Goal: Information Seeking & Learning: Learn about a topic

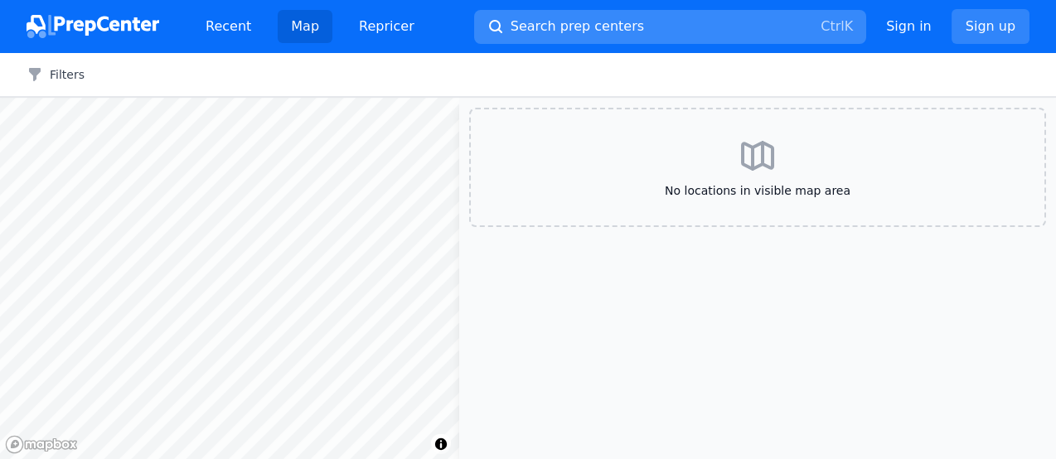
click at [573, 27] on span "Search prep centers" at bounding box center [577, 27] width 133 height 20
click at [236, 26] on link "Recent" at bounding box center [228, 26] width 72 height 33
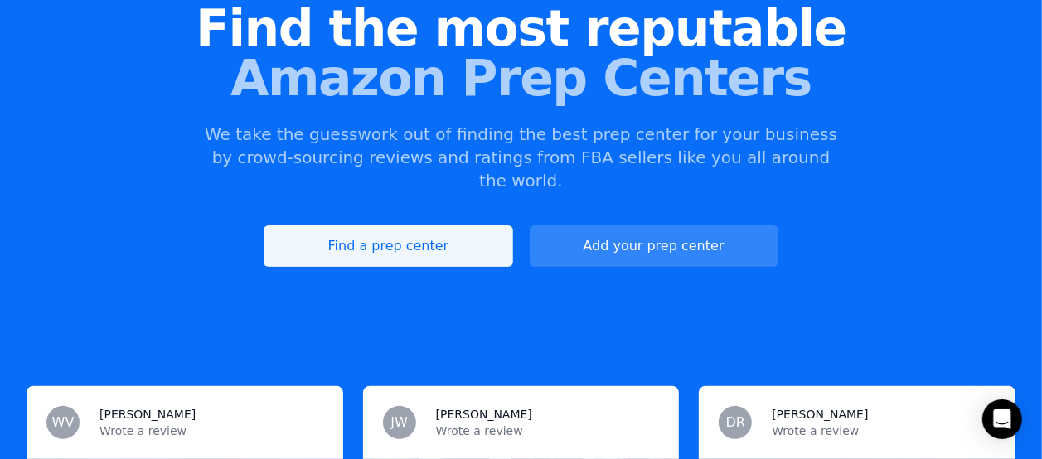
scroll to position [184, 0]
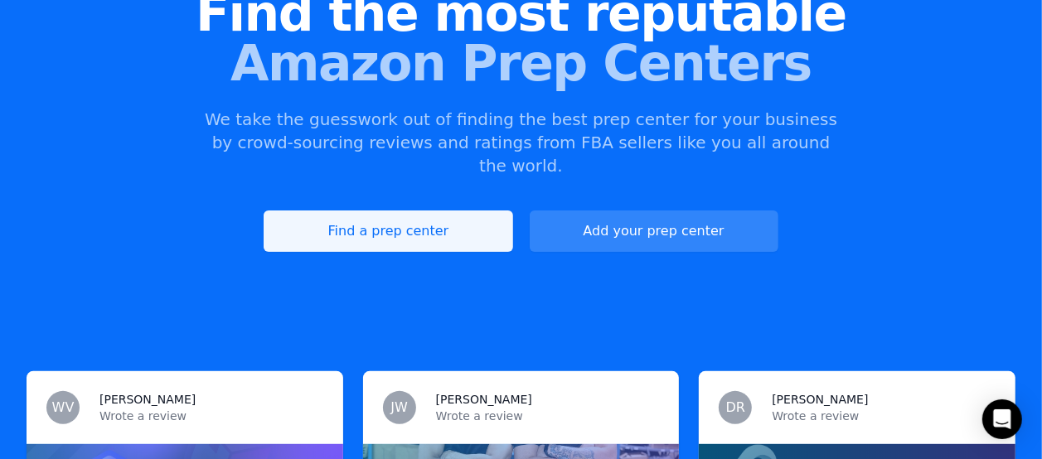
click at [441, 211] on link "Find a prep center" at bounding box center [388, 231] width 249 height 41
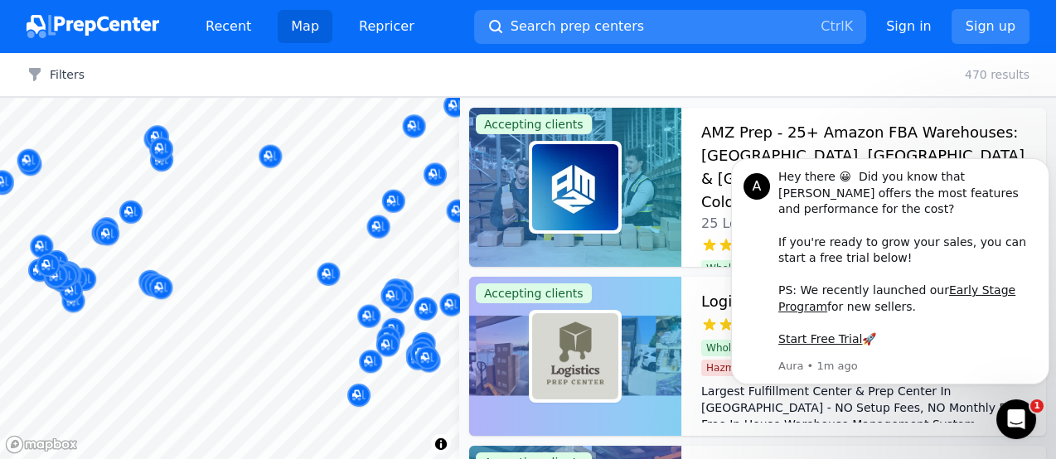
click at [199, 220] on body "Recent Map Repricer Search prep centers Ctrl K Open main menu Sign in Sign up F…" at bounding box center [528, 229] width 1056 height 459
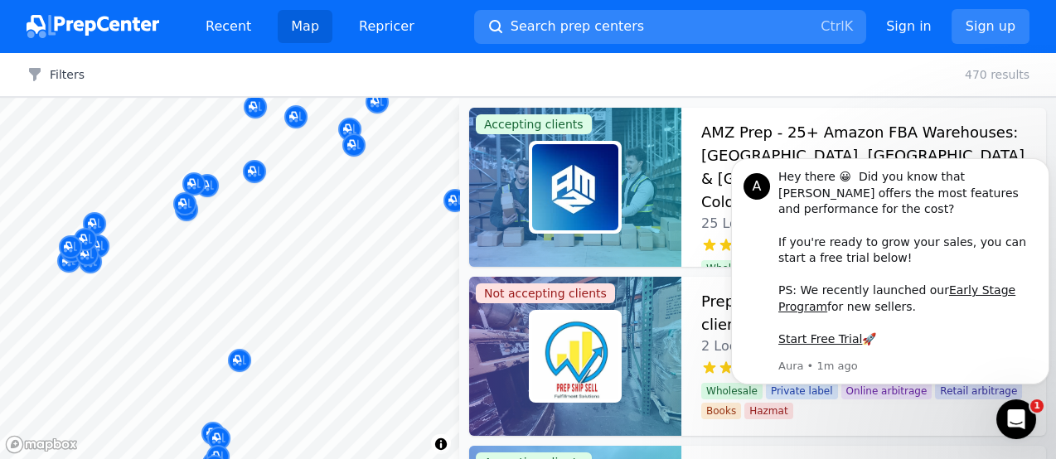
click at [346, 318] on body "Recent Map Repricer Search prep centers Ctrl K Open main menu Sign in Sign up F…" at bounding box center [528, 229] width 1056 height 459
drag, startPoint x: 348, startPoint y: 220, endPoint x: 296, endPoint y: 254, distance: 62.3
click at [297, 255] on div at bounding box center [159, 252] width 318 height 13
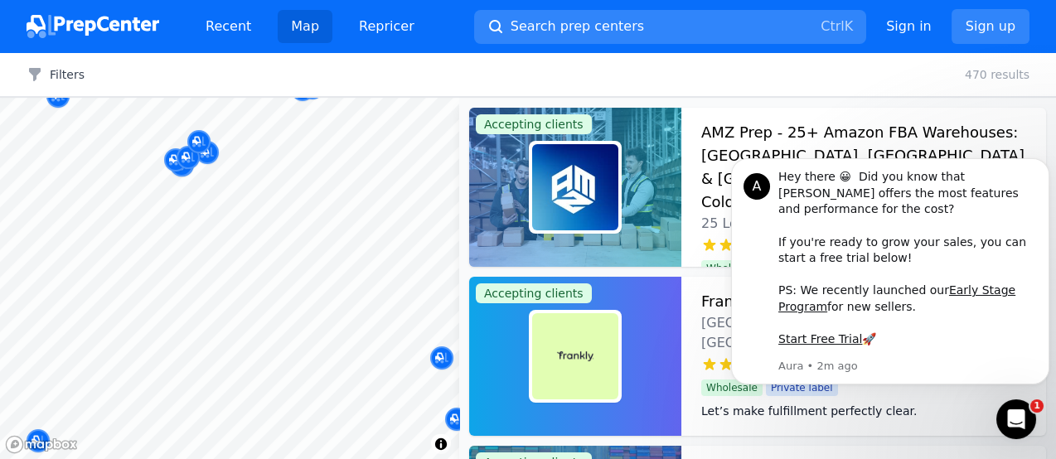
click at [380, 348] on body "Recent Map Repricer Search prep centers Ctrl K Open main menu Sign in Sign up F…" at bounding box center [528, 229] width 1056 height 459
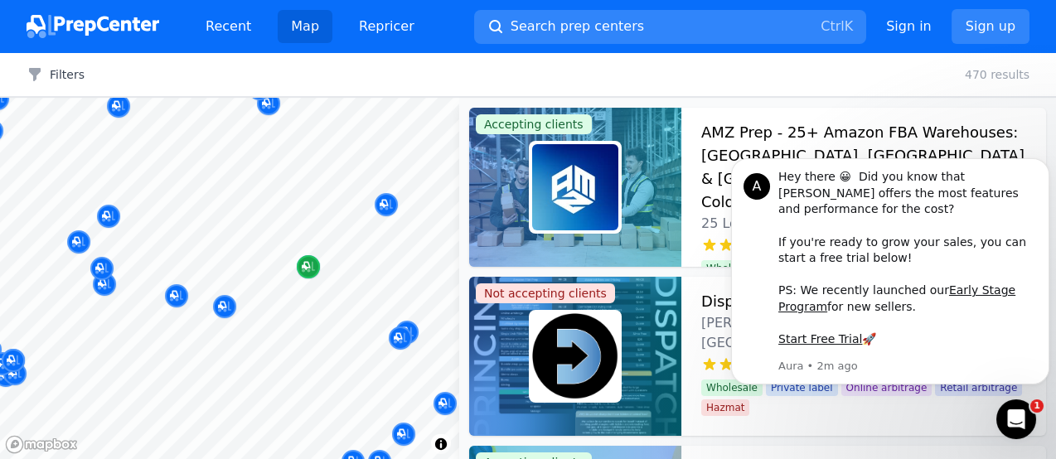
click at [317, 308] on body "Recent Map Repricer Search prep centers Ctrl K Open main menu Sign in Sign up F…" at bounding box center [528, 229] width 1056 height 459
drag, startPoint x: 279, startPoint y: 167, endPoint x: 316, endPoint y: 261, distance: 100.5
click at [316, 98] on div at bounding box center [229, 98] width 459 height 0
click at [1046, 167] on icon "Dismiss notification" at bounding box center [1044, 164] width 6 height 6
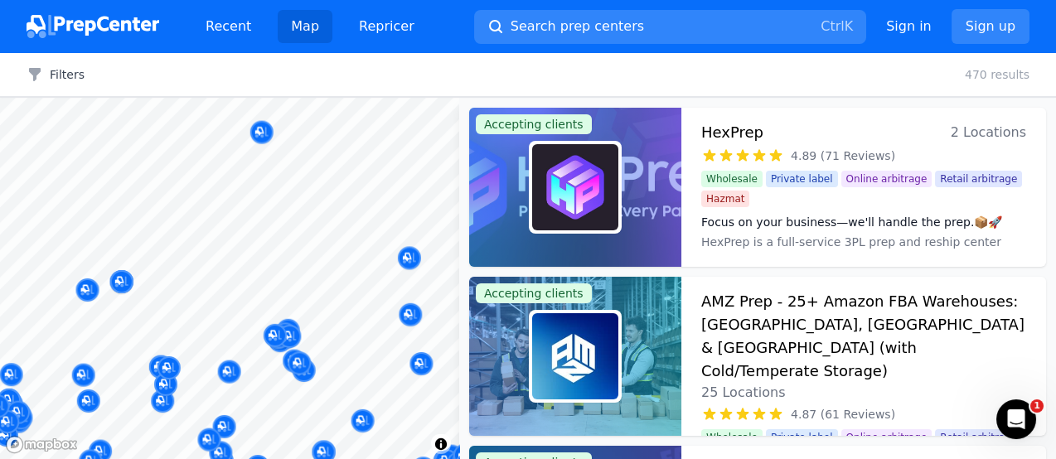
click at [311, 201] on body "Recent Map Repricer Search prep centers Ctrl K Open main menu Sign in Sign up F…" at bounding box center [528, 229] width 1056 height 459
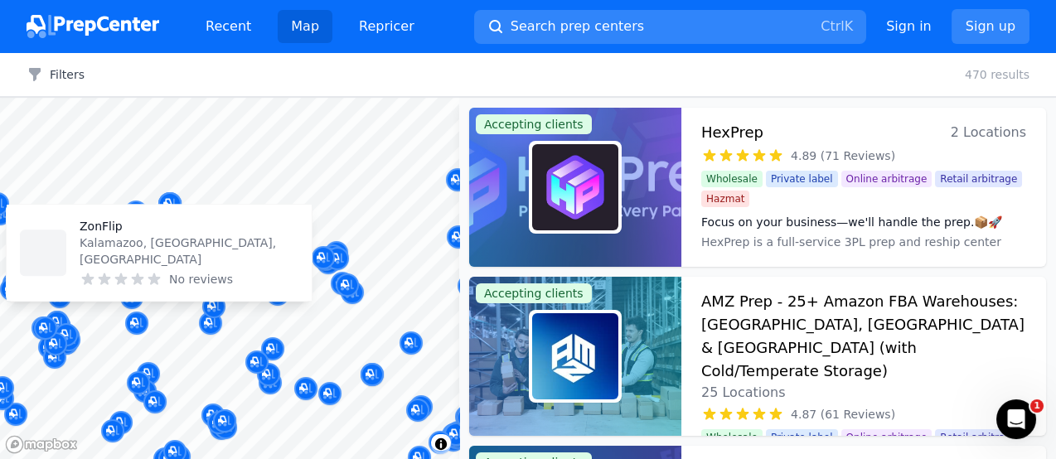
click at [171, 277] on body "Recent Map Repricer Search prep centers Ctrl K Open main menu Sign in Sign up F…" at bounding box center [528, 229] width 1056 height 459
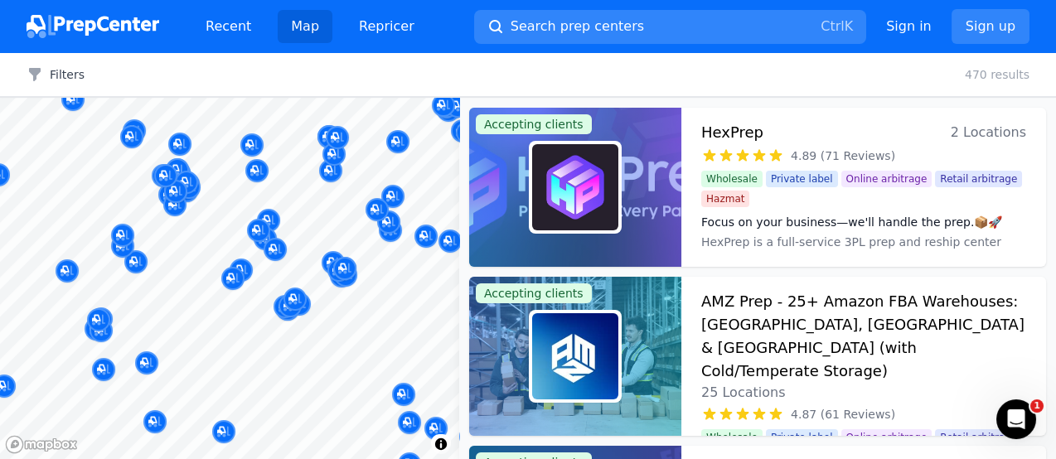
click at [225, 196] on div at bounding box center [328, 202] width 318 height 13
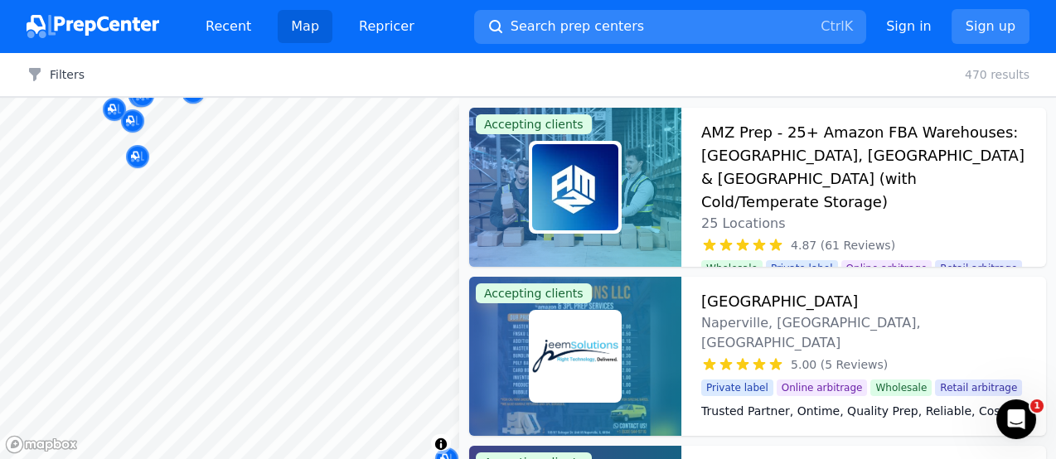
click at [180, 356] on body "Recent Map Repricer Search prep centers Ctrl K Open main menu Sign in Sign up F…" at bounding box center [528, 229] width 1056 height 459
click at [195, 355] on body "Recent Map Repricer Search prep centers Ctrl K Open main menu Sign in Sign up F…" at bounding box center [528, 229] width 1056 height 459
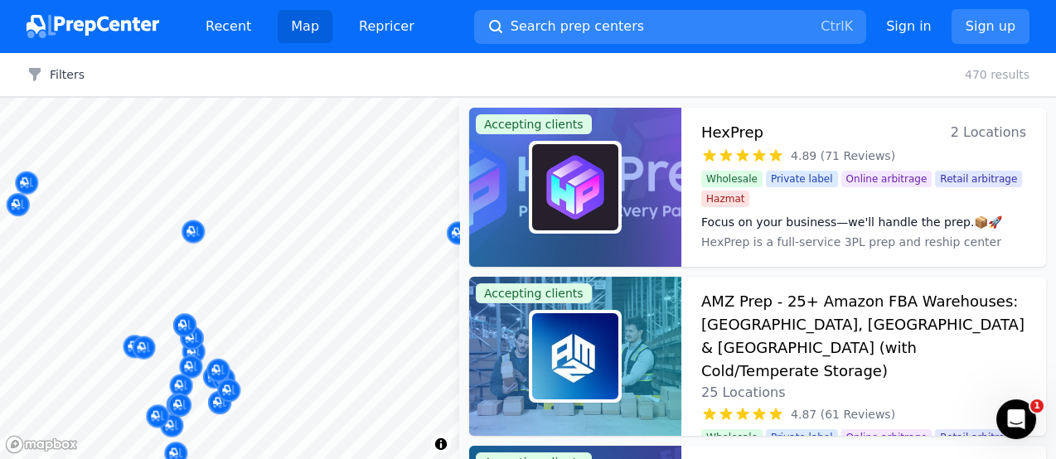
click at [329, 277] on body "Recent Map Repricer Search prep centers Ctrl K Open main menu Sign in Sign up F…" at bounding box center [528, 229] width 1056 height 459
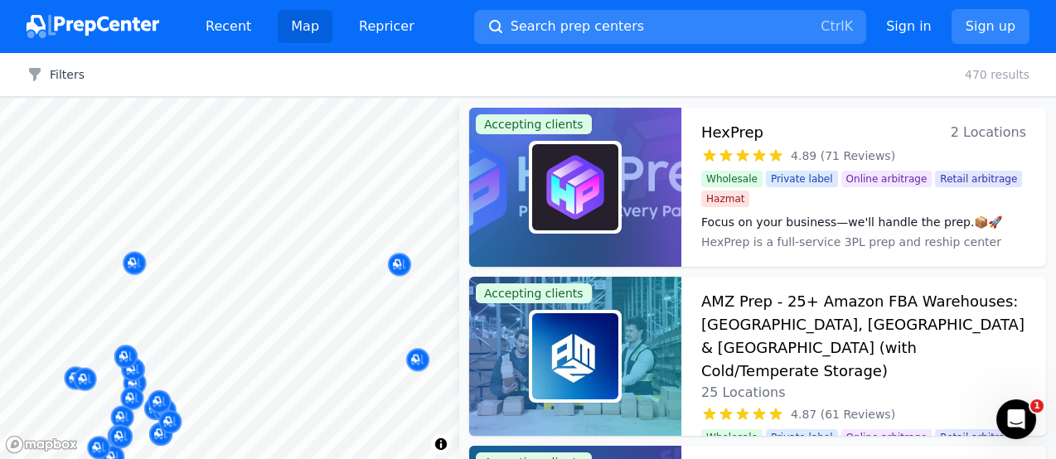
click at [217, 249] on body "Recent Map Repricer Search prep centers Ctrl K Open main menu Sign in Sign up F…" at bounding box center [528, 229] width 1056 height 459
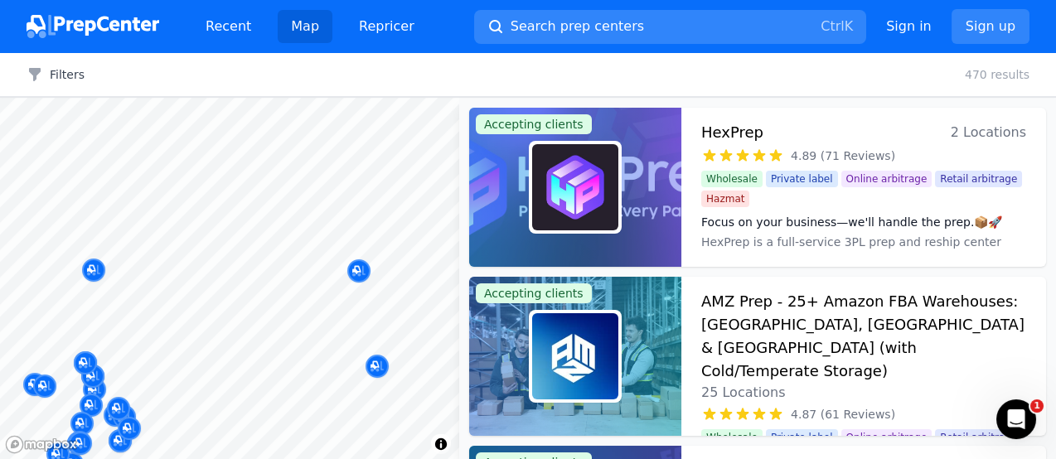
click at [301, 31] on link "Map" at bounding box center [305, 26] width 55 height 33
click at [201, 27] on link "Recent" at bounding box center [228, 26] width 72 height 33
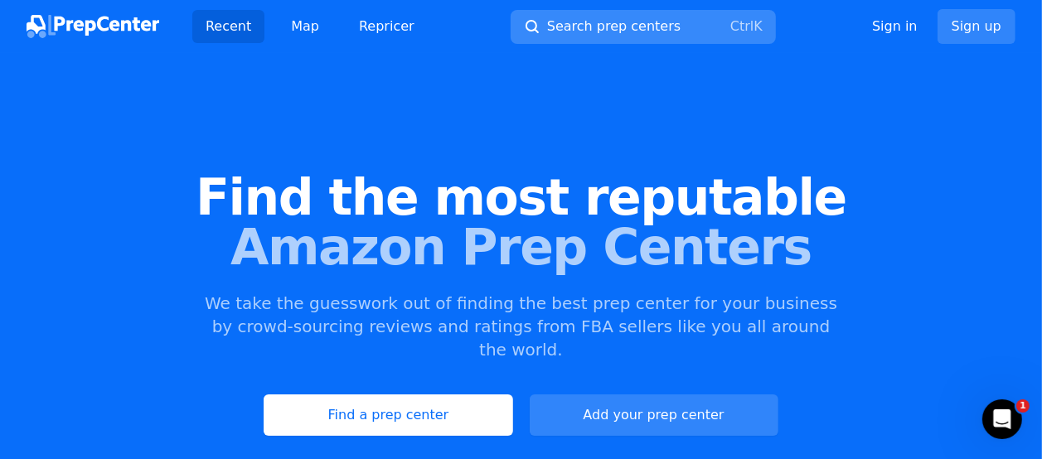
click at [561, 24] on span "Search prep centers" at bounding box center [613, 27] width 133 height 20
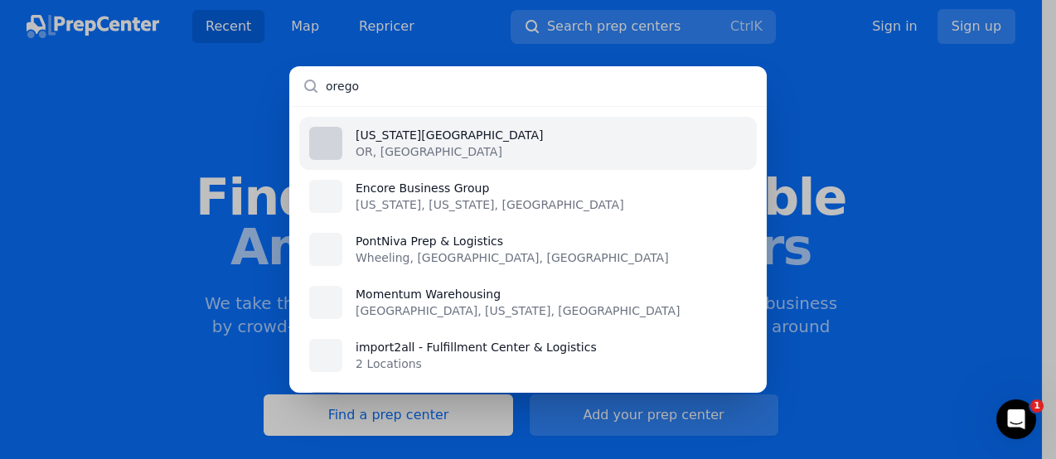
type input "oregon"
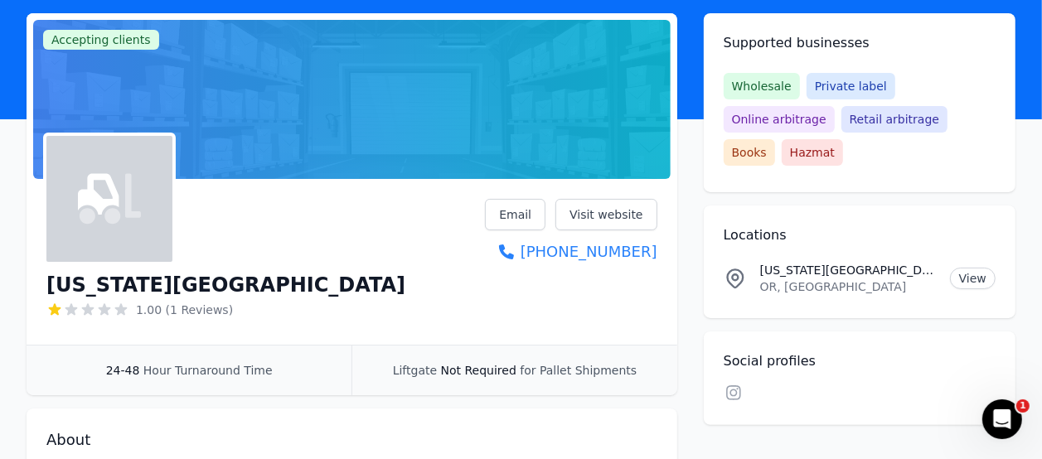
scroll to position [368, 0]
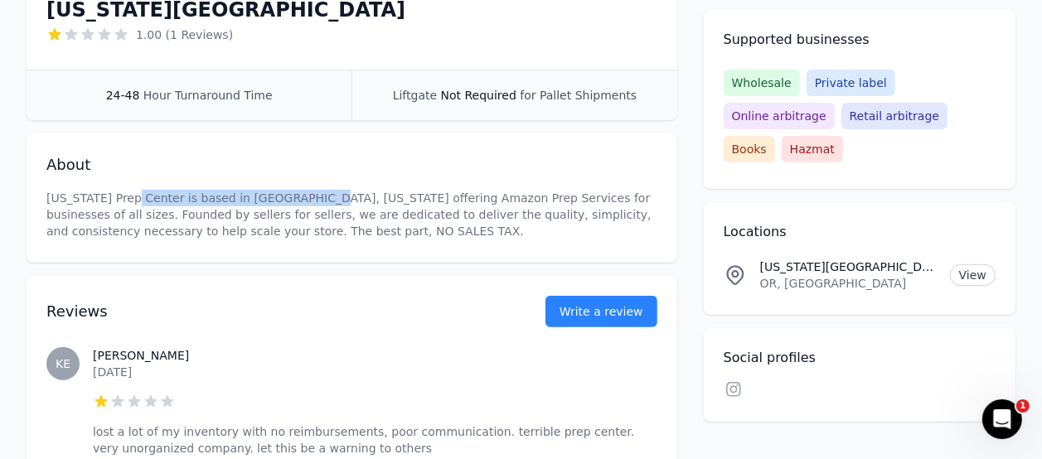
drag, startPoint x: 229, startPoint y: 187, endPoint x: 308, endPoint y: 196, distance: 79.2
click at [306, 196] on p "[US_STATE] Prep Center is based in [GEOGRAPHIC_DATA], [US_STATE] offering Amazo…" at bounding box center [351, 215] width 611 height 50
drag, startPoint x: 308, startPoint y: 196, endPoint x: 317, endPoint y: 225, distance: 30.7
click at [317, 225] on p "[US_STATE] Prep Center is based in [GEOGRAPHIC_DATA], [US_STATE] offering Amazo…" at bounding box center [351, 215] width 611 height 50
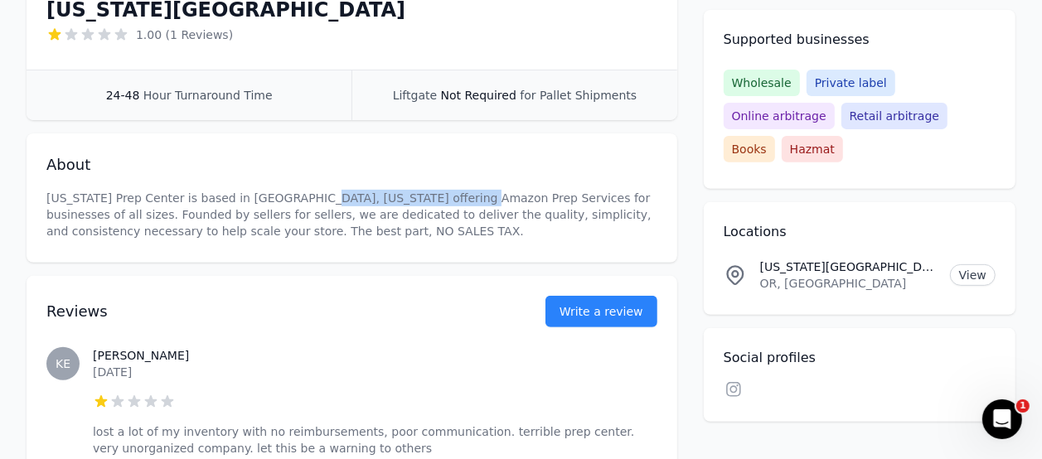
drag, startPoint x: 294, startPoint y: 200, endPoint x: 443, endPoint y: 204, distance: 148.4
click at [443, 204] on p "[US_STATE] Prep Center is based in [GEOGRAPHIC_DATA], [US_STATE] offering Amazo…" at bounding box center [351, 215] width 611 height 50
drag, startPoint x: 443, startPoint y: 204, endPoint x: 331, endPoint y: 290, distance: 141.3
click at [329, 293] on div "Reviews Write a review" at bounding box center [351, 301] width 611 height 51
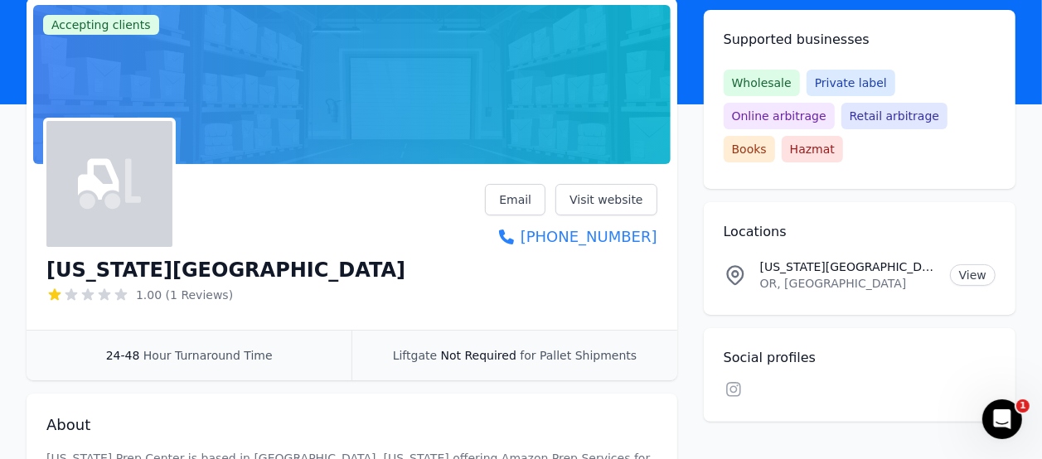
scroll to position [184, 0]
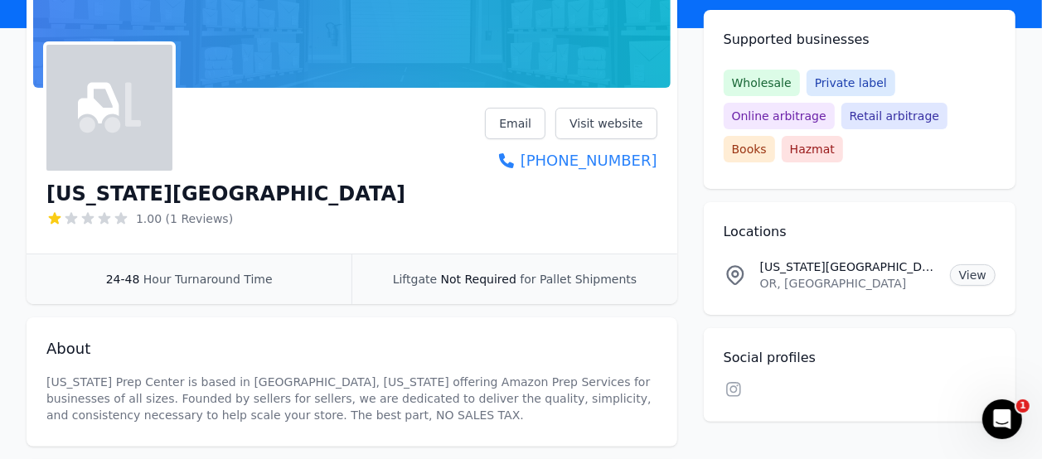
click at [977, 264] on link "View" at bounding box center [973, 275] width 46 height 22
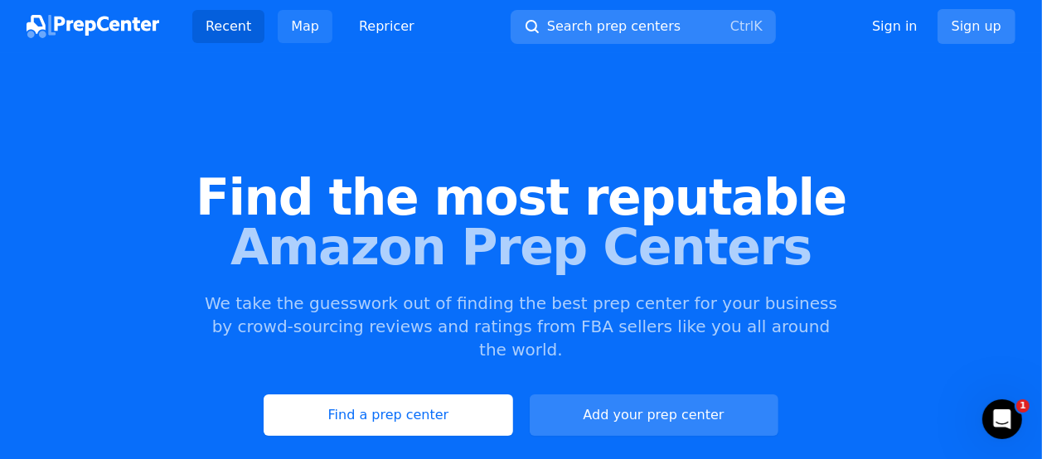
click at [298, 24] on link "Map" at bounding box center [305, 26] width 55 height 33
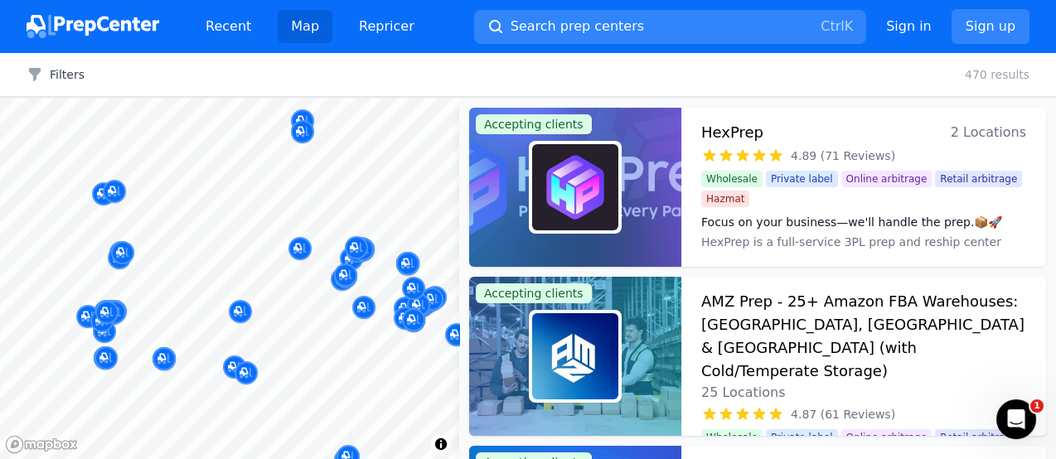
click at [225, 234] on body "Recent Map Repricer Search prep centers Ctrl K Open main menu Sign in Sign up F…" at bounding box center [528, 229] width 1056 height 459
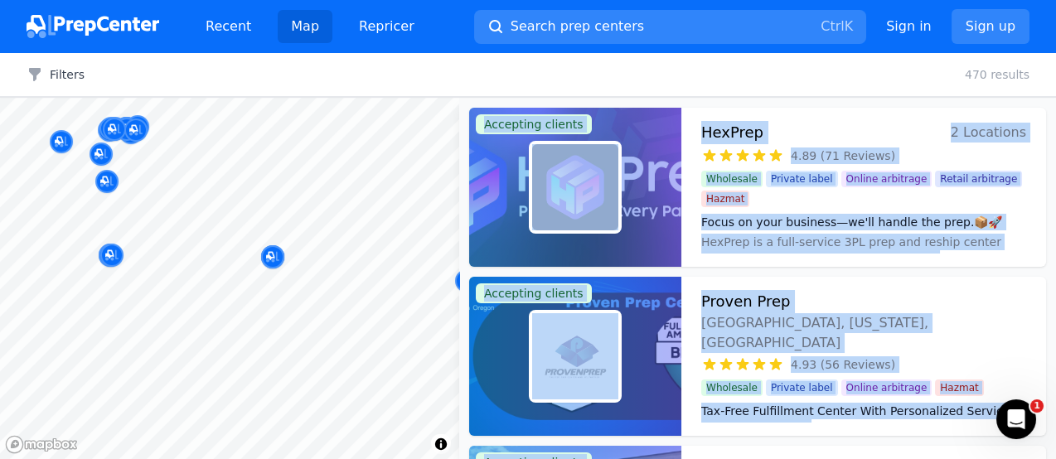
click at [115, 252] on div at bounding box center [159, 252] width 318 height 13
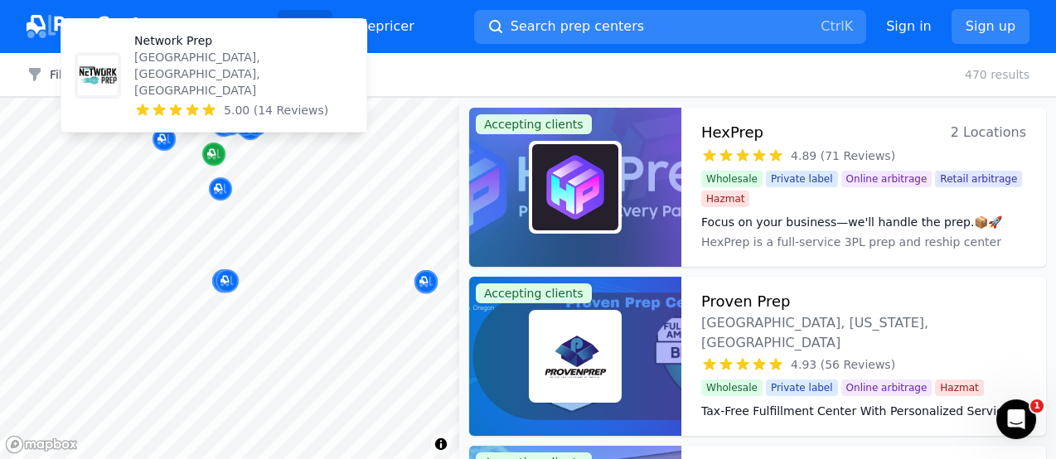
click at [210, 157] on icon "Map marker" at bounding box center [213, 154] width 13 height 11
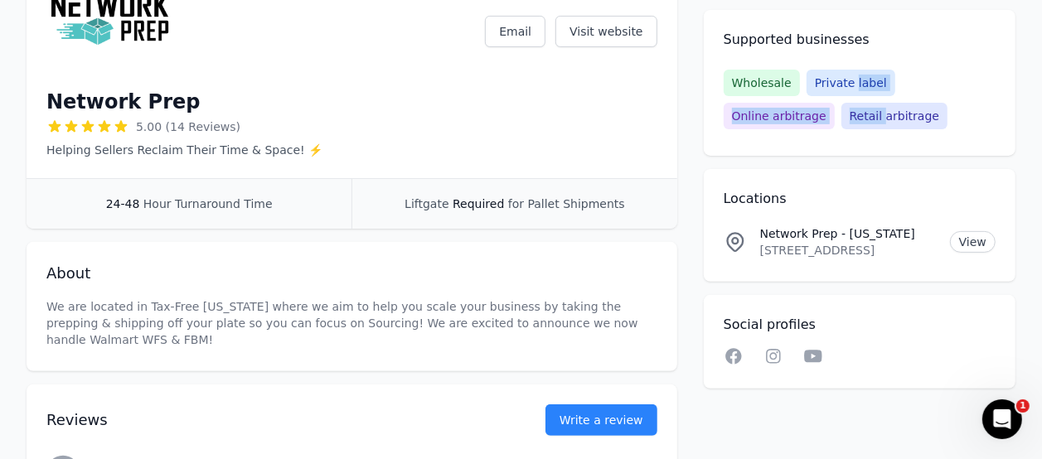
drag, startPoint x: 792, startPoint y: 117, endPoint x: 849, endPoint y: 117, distance: 57.2
click at [849, 117] on div "Wholesale Private label Online arbitrage Retail arbitrage" at bounding box center [860, 100] width 272 height 60
drag, startPoint x: 849, startPoint y: 117, endPoint x: 802, endPoint y: 196, distance: 91.4
click at [802, 196] on h2 "Locations" at bounding box center [860, 199] width 272 height 20
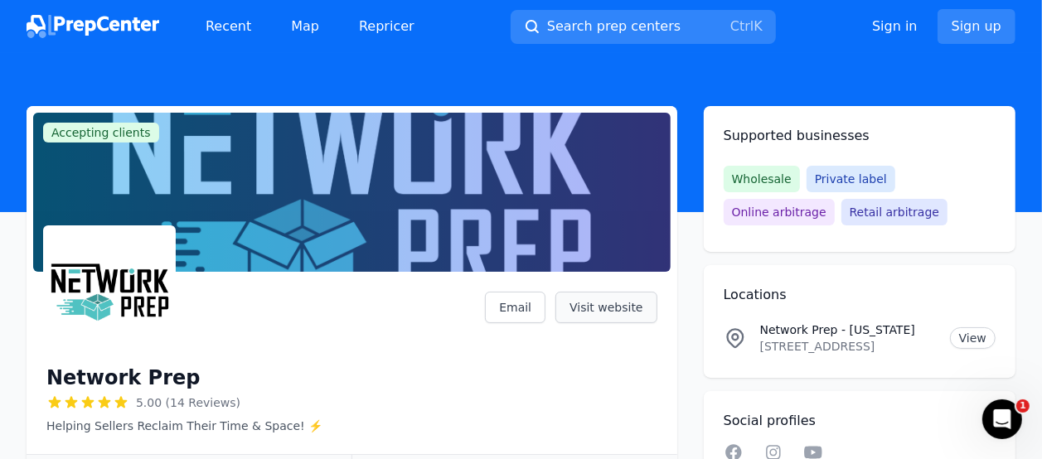
click at [595, 313] on link "Visit website" at bounding box center [606, 307] width 102 height 31
click at [628, 24] on span "Search prep centers" at bounding box center [613, 27] width 133 height 20
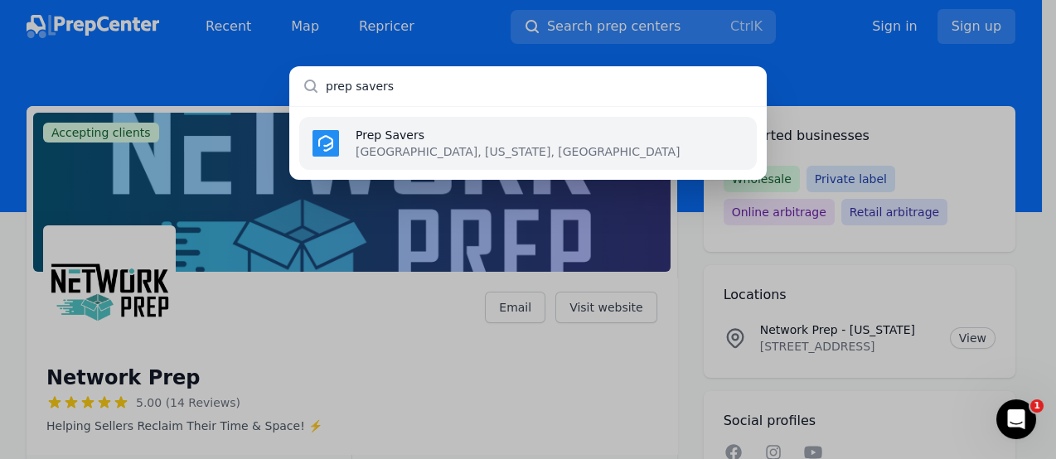
type input "prep savers"
click at [396, 136] on p "Prep Savers" at bounding box center [518, 135] width 324 height 17
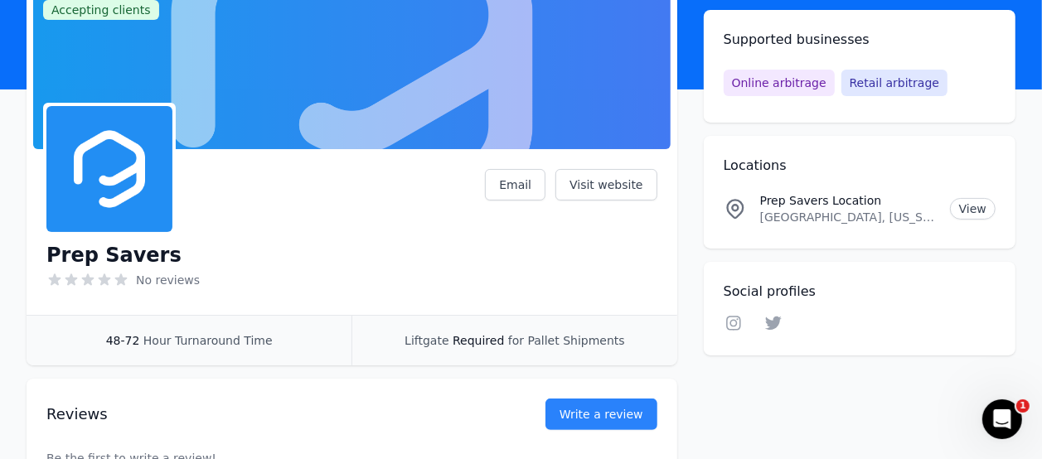
scroll to position [184, 0]
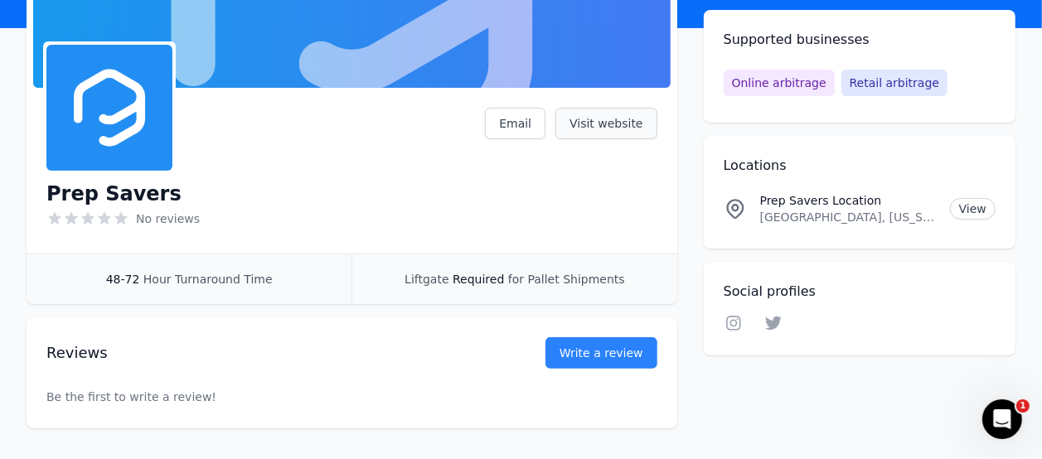
click at [613, 109] on link "Visit website" at bounding box center [606, 123] width 102 height 31
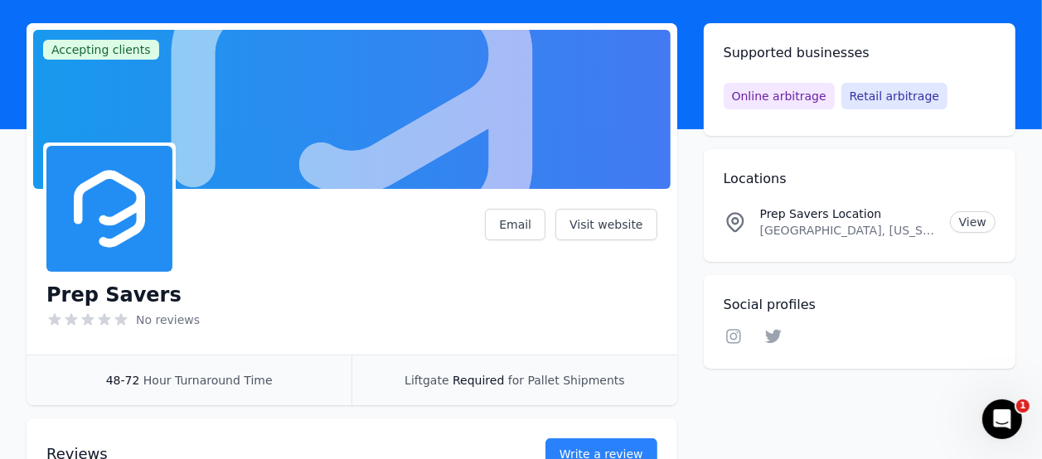
scroll to position [0, 0]
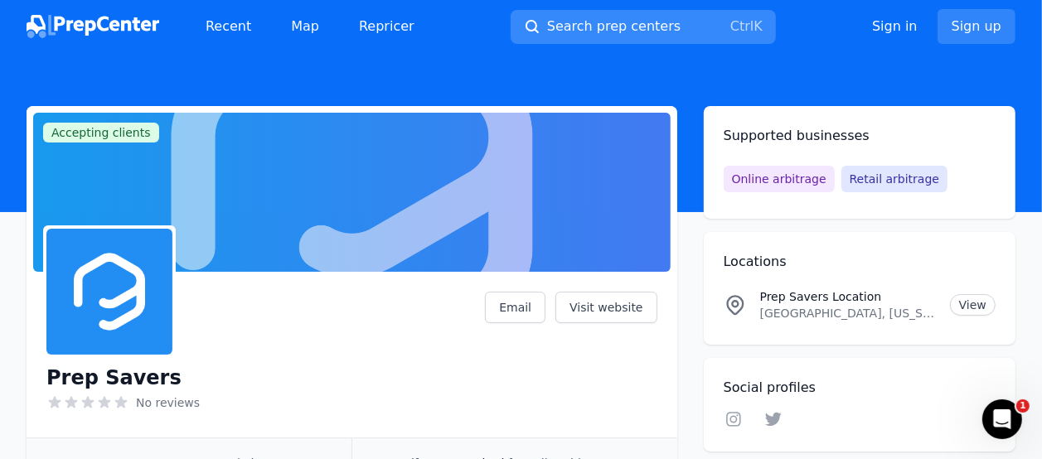
click at [572, 28] on span "Search prep centers" at bounding box center [613, 27] width 133 height 20
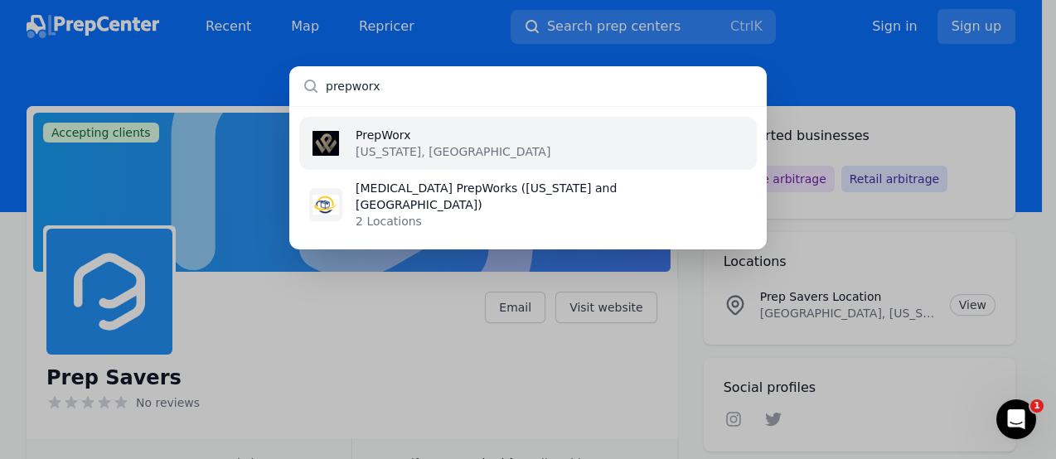
type input "prepworx"
click at [453, 153] on li "PrepWorx Oregon, US" at bounding box center [528, 143] width 458 height 53
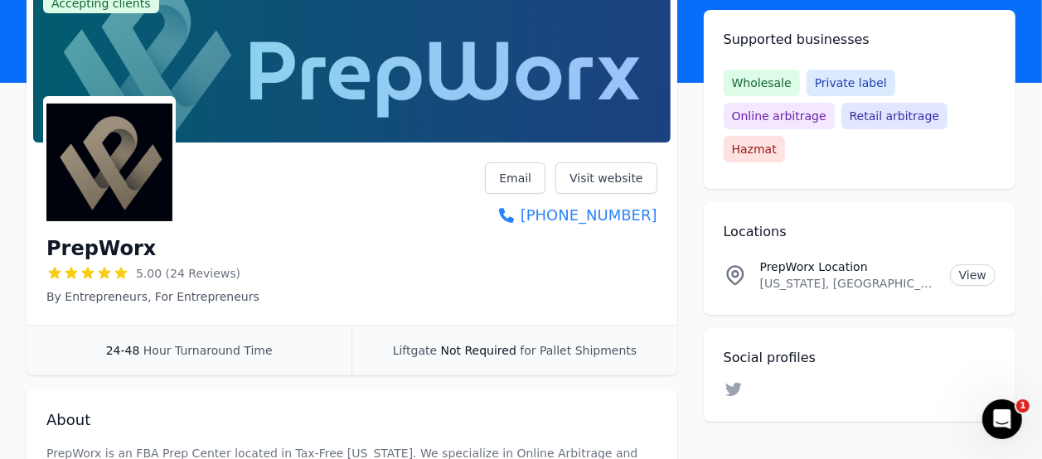
scroll to position [92, 0]
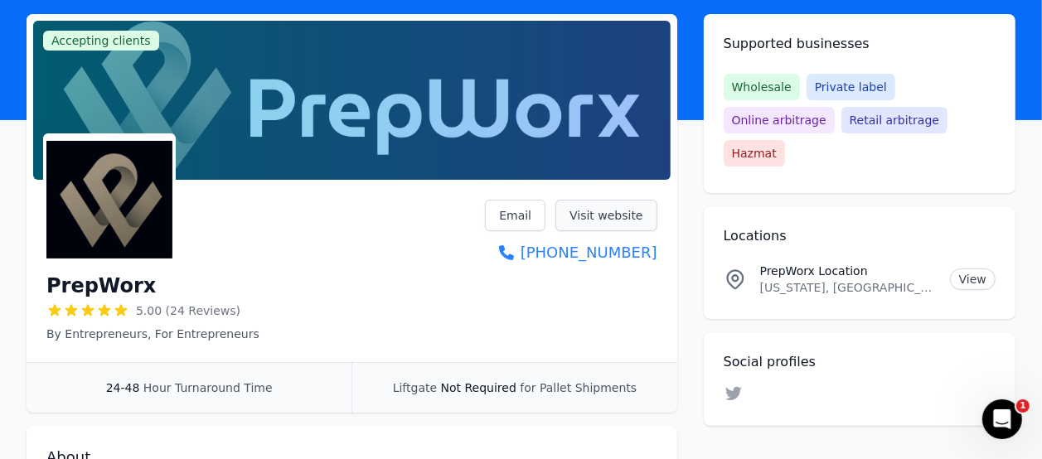
click at [615, 216] on link "Visit website" at bounding box center [606, 215] width 102 height 31
click at [602, 214] on link "Visit website" at bounding box center [606, 215] width 102 height 31
